Goal: Download file/media

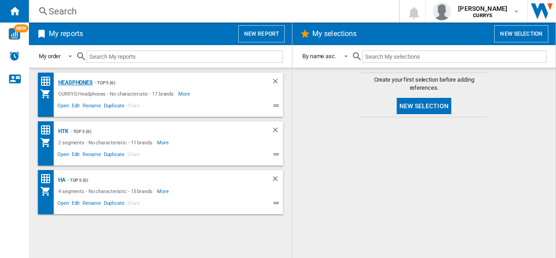
click at [77, 84] on div "Headphones" at bounding box center [74, 82] width 37 height 11
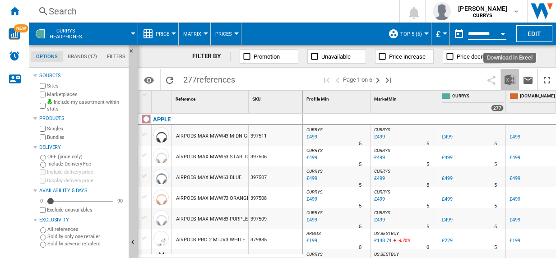
click at [510, 80] on img "Download in Excel" at bounding box center [510, 79] width 11 height 11
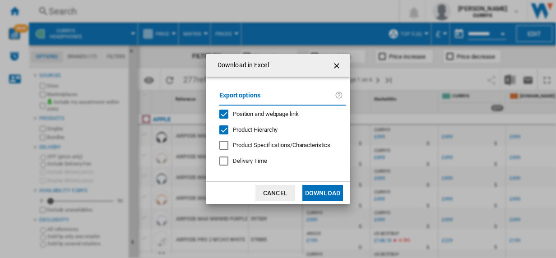
click at [327, 193] on button "Download" at bounding box center [322, 193] width 41 height 16
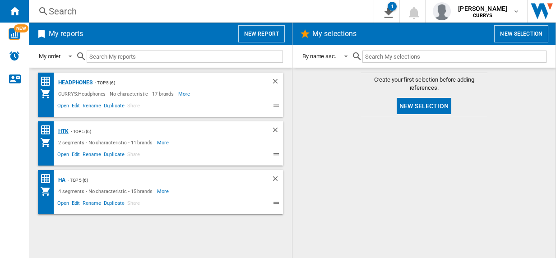
click at [62, 130] on div "HTK" at bounding box center [62, 131] width 13 height 11
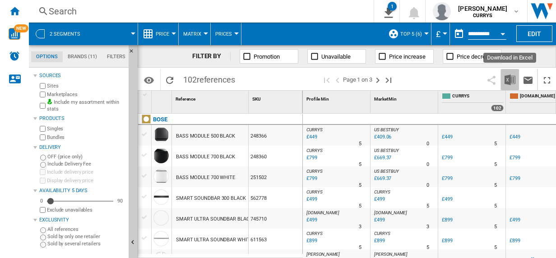
click at [511, 78] on img "Download in Excel" at bounding box center [510, 79] width 11 height 11
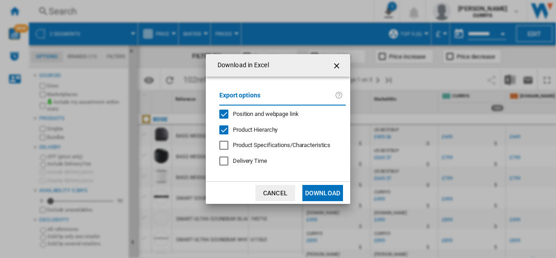
click at [327, 193] on button "Download" at bounding box center [322, 193] width 41 height 16
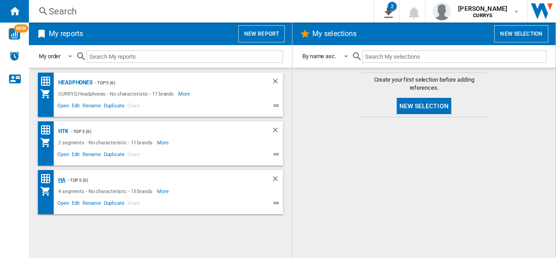
click at [62, 182] on div "HA" at bounding box center [60, 180] width 9 height 11
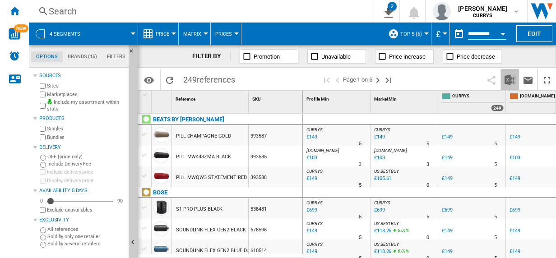
click at [511, 79] on img "Download in Excel" at bounding box center [510, 79] width 11 height 11
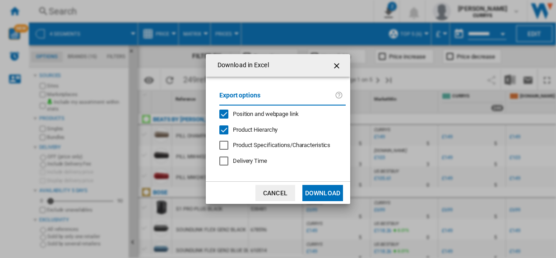
click at [330, 193] on button "Download" at bounding box center [322, 193] width 41 height 16
